Goal: Task Accomplishment & Management: Use online tool/utility

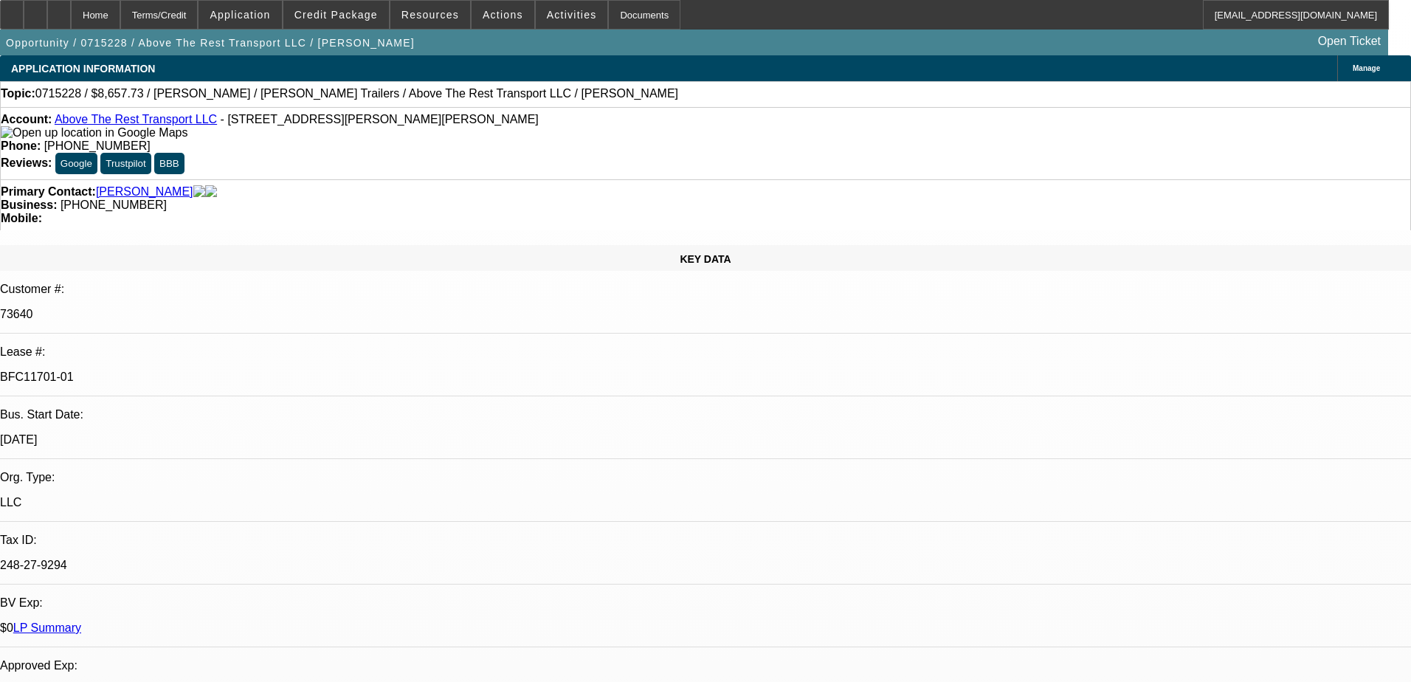
select select "0"
select select "3"
select select "2"
select select "0"
select select "2"
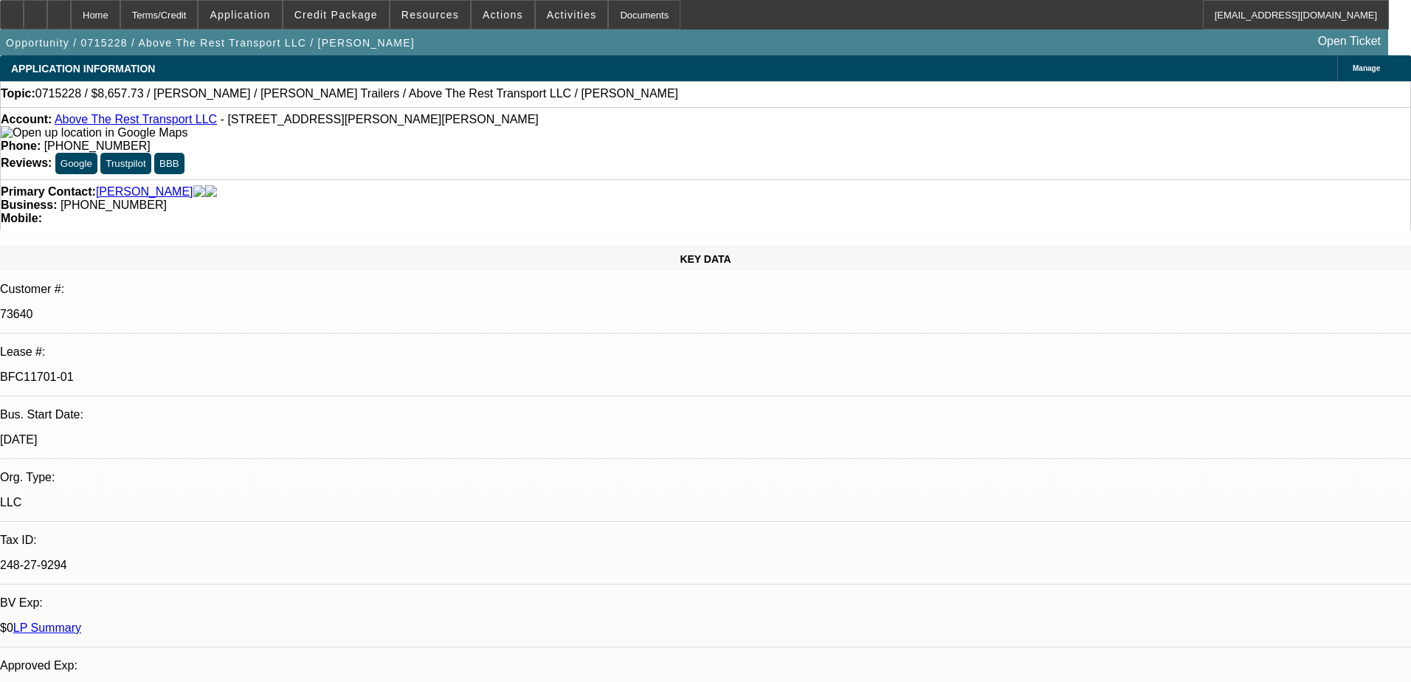
select select "0"
select select "3"
select select "2"
select select "0"
select select "2"
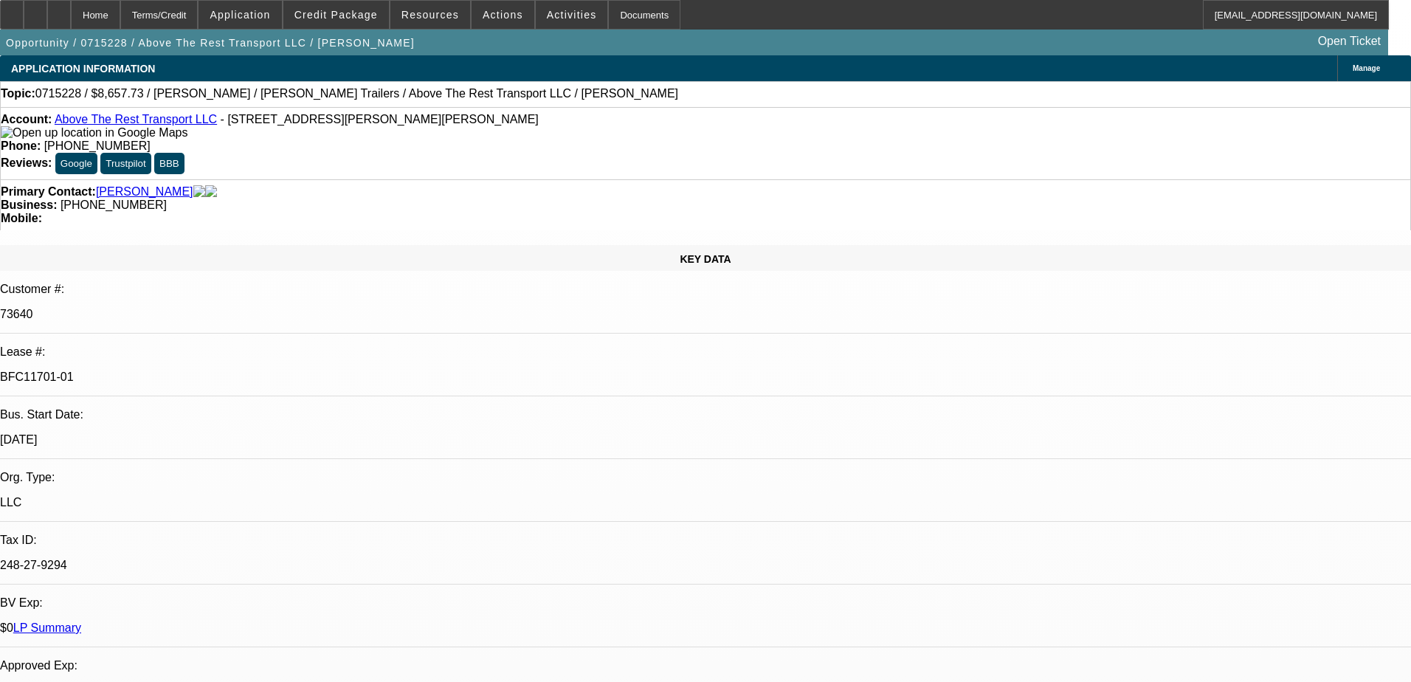
select select "0"
select select "3"
select select "2"
select select "0"
select select "2"
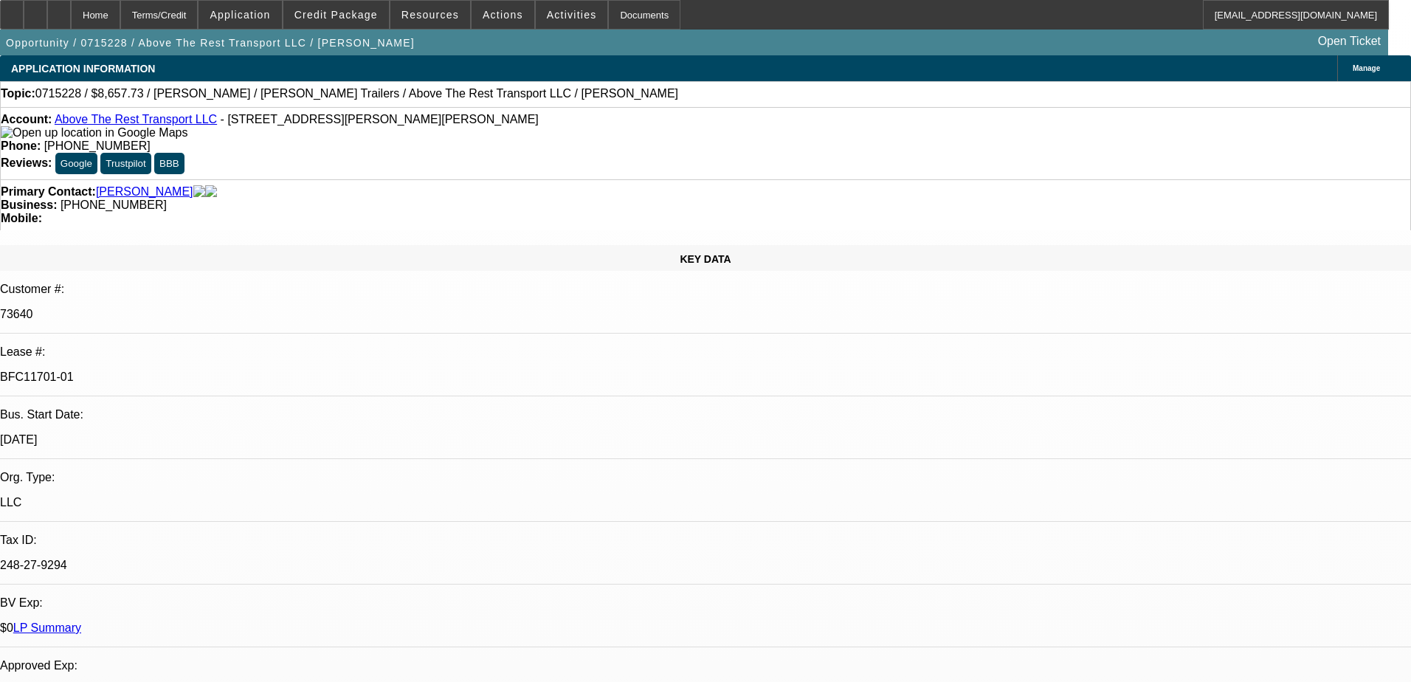
select select "0"
select select "3"
select select "2"
select select "0"
select select "2"
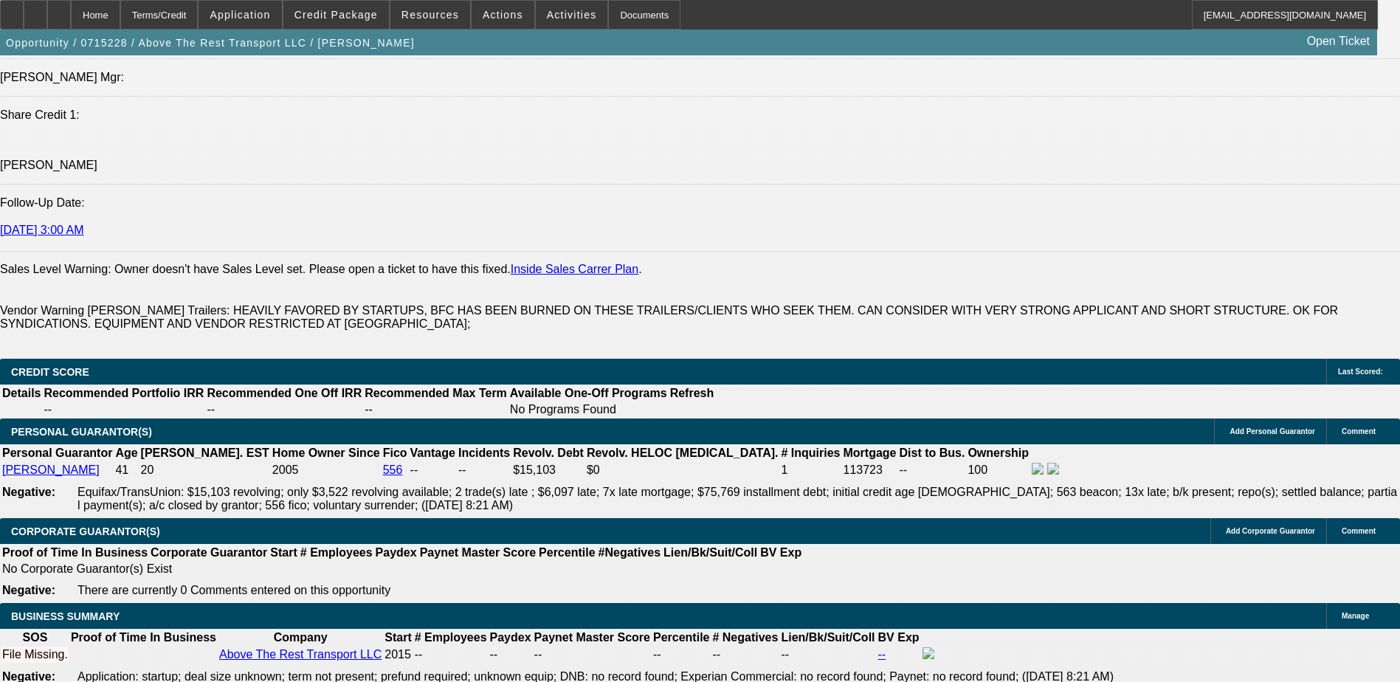
scroll to position [2066, 0]
